Goal: Find specific page/section: Find specific page/section

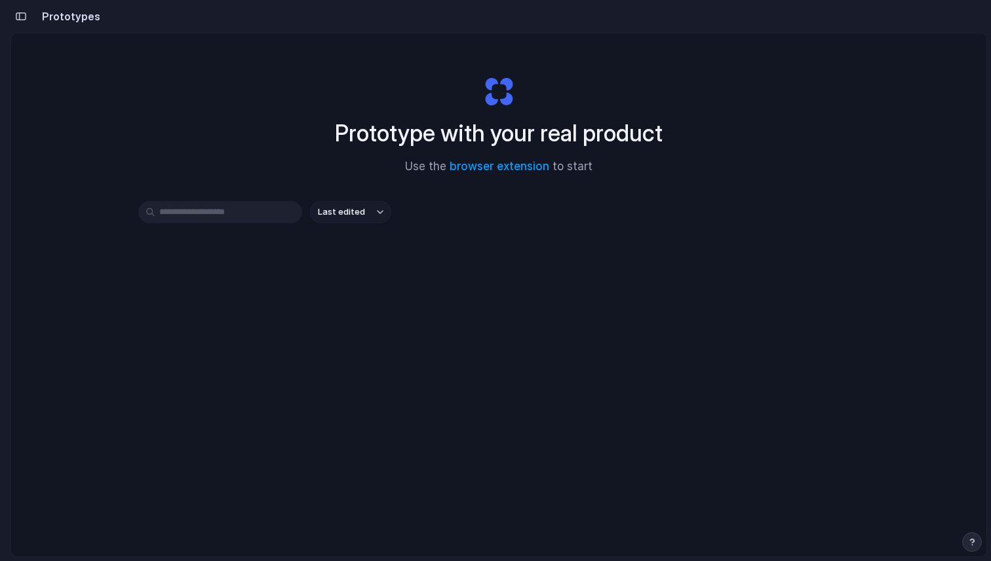
click at [226, 220] on input "text" at bounding box center [220, 212] width 164 height 22
click at [21, 11] on button "button" at bounding box center [20, 16] width 21 height 21
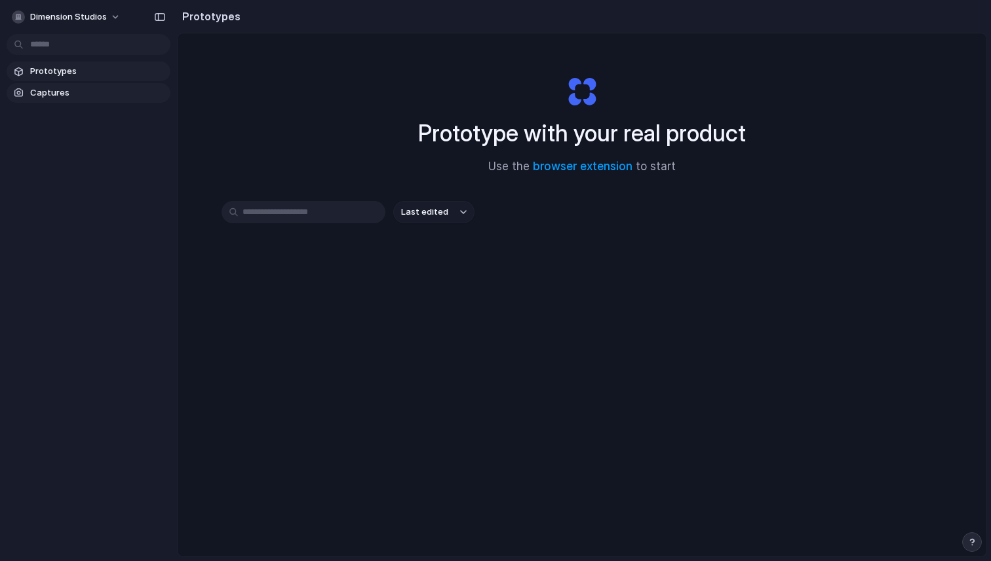
click at [68, 99] on link "Captures" at bounding box center [89, 93] width 164 height 20
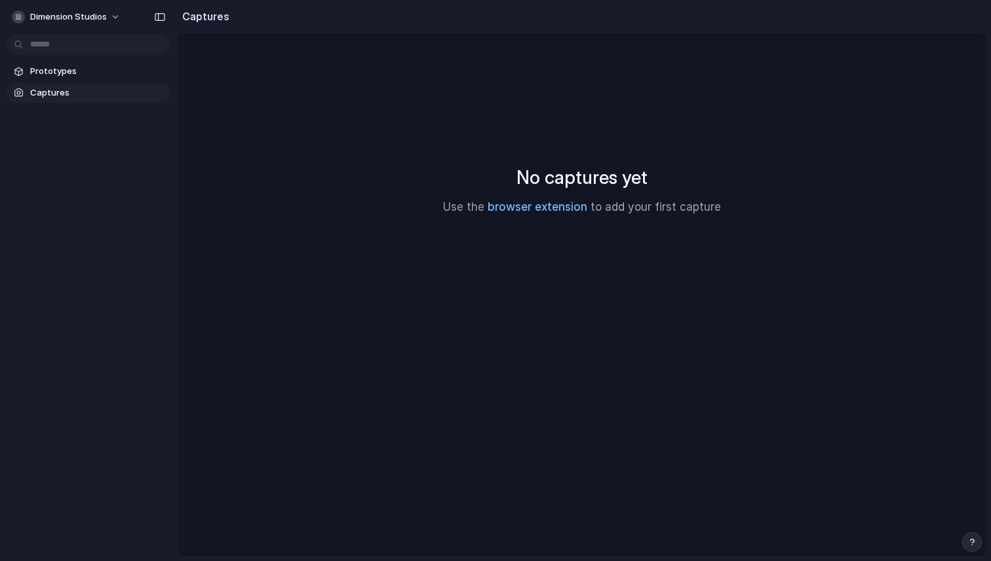
click at [510, 206] on link "browser extension" at bounding box center [537, 206] width 100 height 13
